Goal: Task Accomplishment & Management: Use online tool/utility

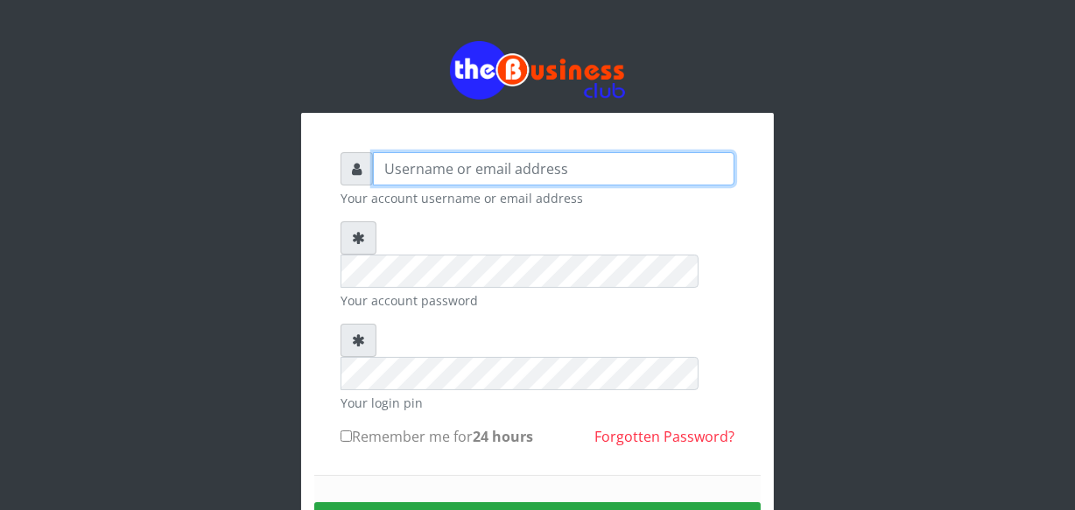
click at [404, 159] on input "text" at bounding box center [553, 168] width 361 height 33
type input "jossy"
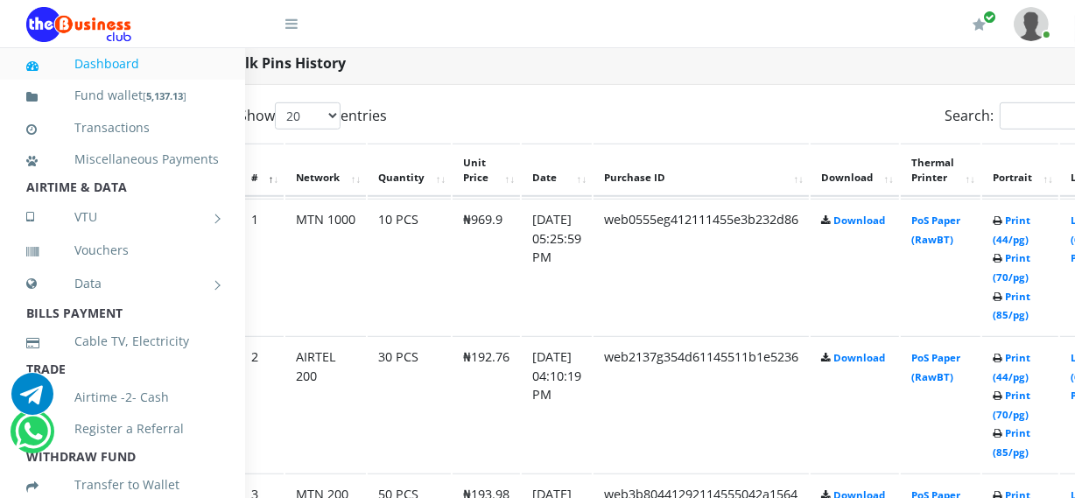
scroll to position [922, 63]
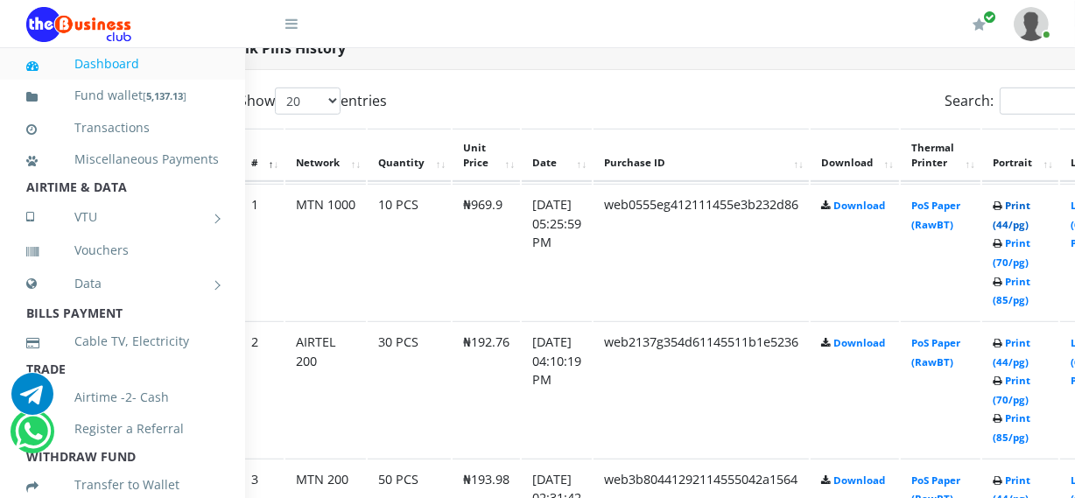
click at [1030, 228] on link "Print (44/pg)" at bounding box center [1011, 215] width 38 height 32
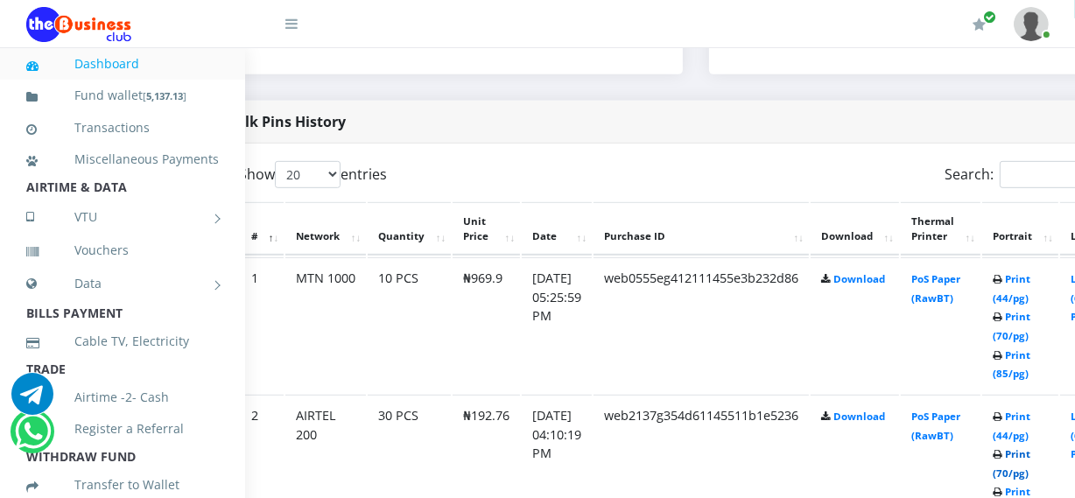
click at [1030, 474] on link "Print (70/pg)" at bounding box center [1011, 463] width 38 height 32
